Goal: Navigation & Orientation: Understand site structure

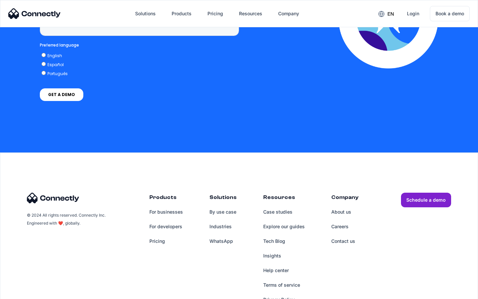
scroll to position [2738, 0]
